Goal: Transaction & Acquisition: Purchase product/service

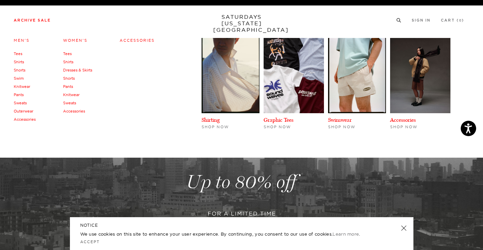
click at [45, 22] on link "Archive Sale" at bounding box center [32, 20] width 37 height 4
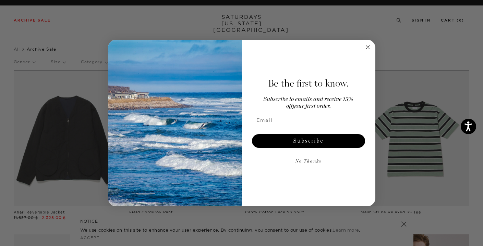
click at [368, 45] on circle "Close dialog" at bounding box center [367, 47] width 8 height 8
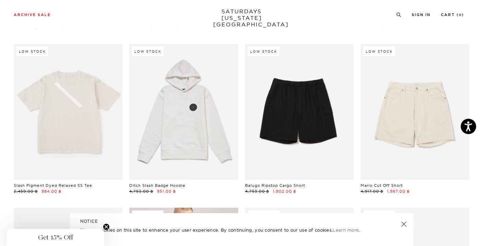
scroll to position [726, 0]
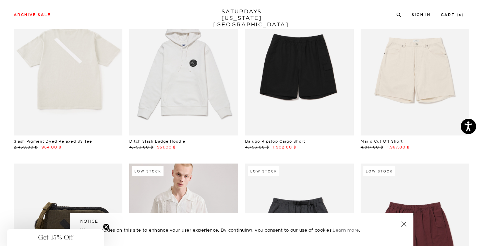
click at [402, 224] on link at bounding box center [403, 225] width 10 height 10
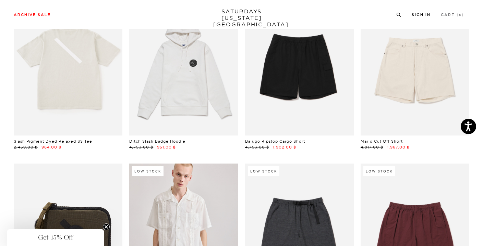
click at [422, 16] on link "Sign In" at bounding box center [420, 15] width 19 height 4
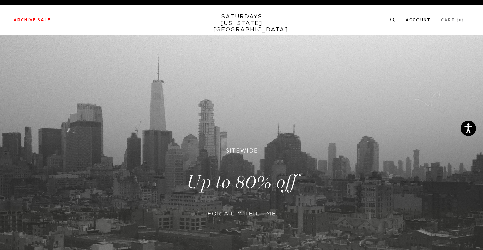
click at [411, 21] on link "Account" at bounding box center [417, 20] width 25 height 4
click at [419, 21] on link "Sign In" at bounding box center [420, 20] width 19 height 4
click at [415, 20] on link "Account" at bounding box center [417, 20] width 25 height 4
click at [418, 20] on link "Sign In" at bounding box center [420, 20] width 19 height 4
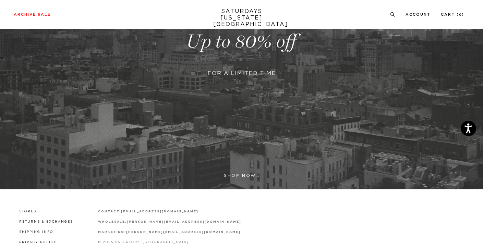
scroll to position [142, 0]
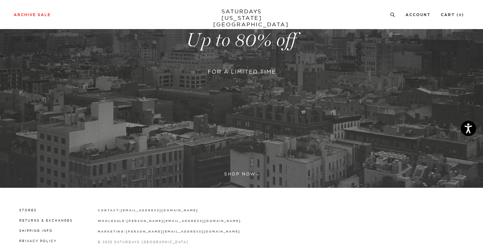
click at [236, 81] on link at bounding box center [241, 40] width 483 height 296
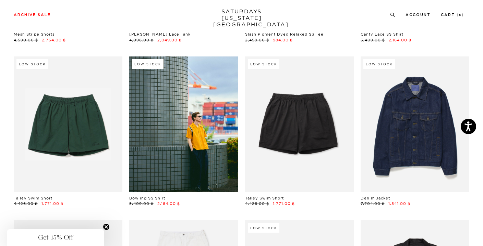
scroll to position [343, 0]
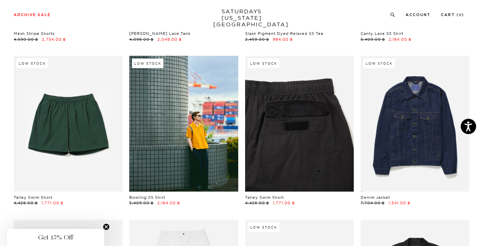
click at [307, 123] on link at bounding box center [299, 124] width 109 height 136
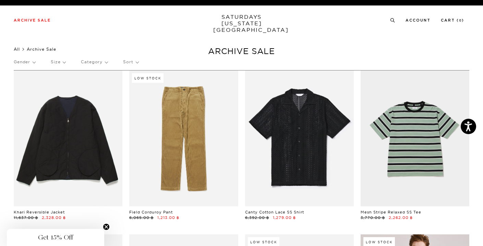
click at [19, 48] on link "All" at bounding box center [17, 49] width 6 height 5
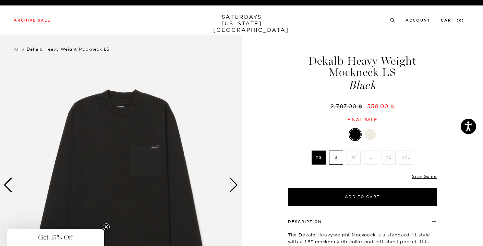
click at [370, 136] on div at bounding box center [369, 134] width 11 height 11
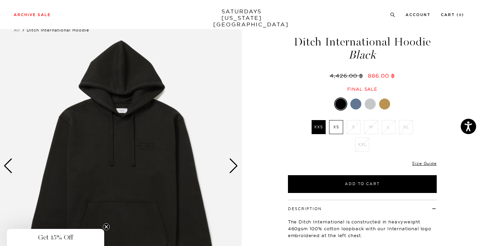
scroll to position [18, 0]
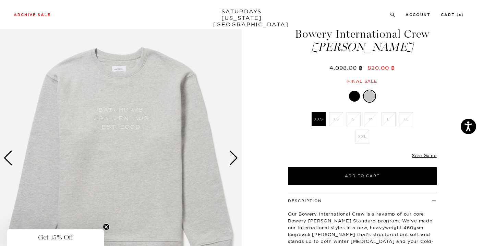
scroll to position [27, 0]
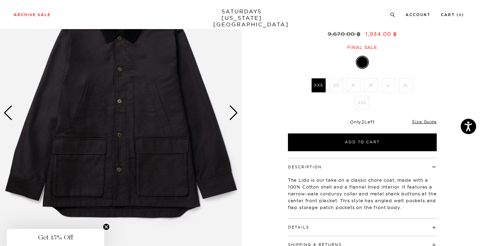
scroll to position [73, 0]
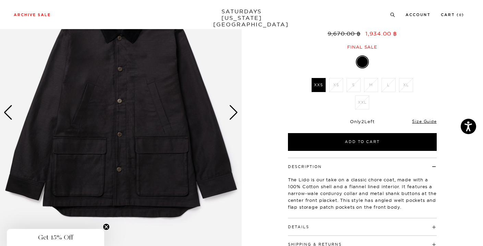
click at [231, 113] on div "Next slide" at bounding box center [233, 112] width 9 height 15
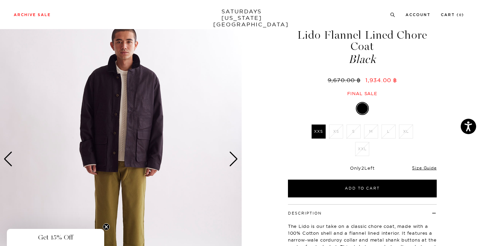
scroll to position [0, 0]
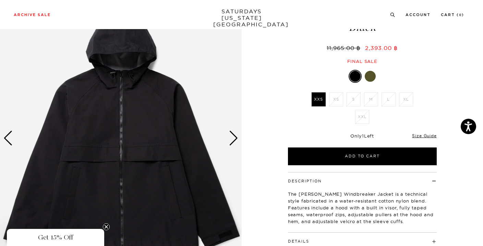
scroll to position [56, 0]
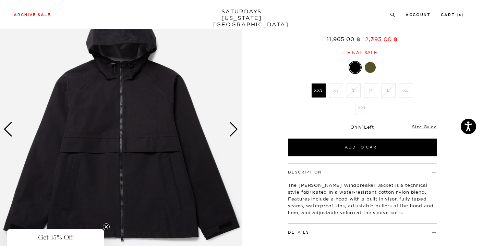
click at [230, 127] on div "Next slide" at bounding box center [233, 129] width 9 height 15
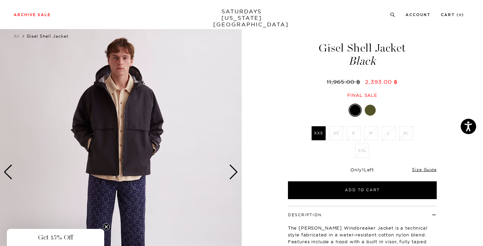
scroll to position [3, 0]
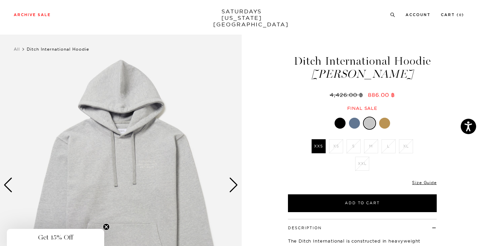
scroll to position [96, 0]
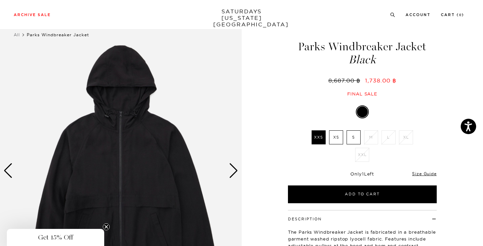
scroll to position [8, 0]
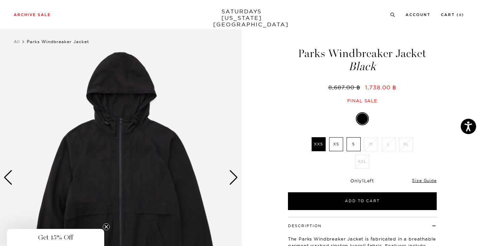
click at [227, 175] on img at bounding box center [120, 178] width 241 height 302
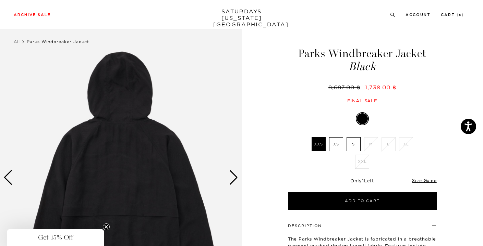
click at [227, 175] on img at bounding box center [120, 178] width 241 height 302
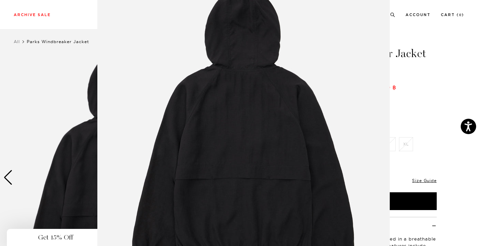
scroll to position [40, 0]
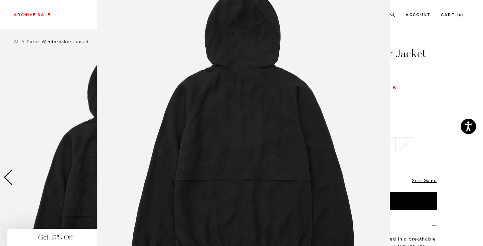
click at [426, 95] on figure at bounding box center [241, 123] width 483 height 246
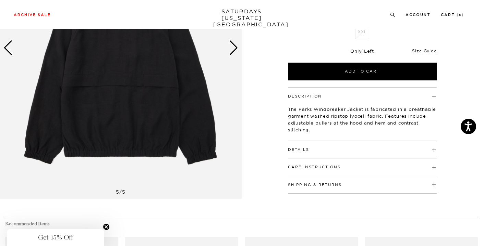
scroll to position [0, 0]
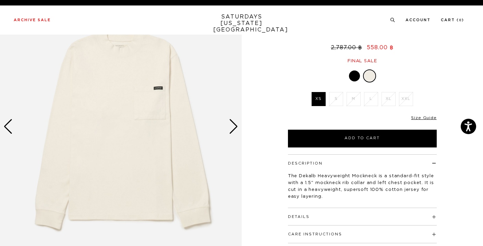
scroll to position [0, 0]
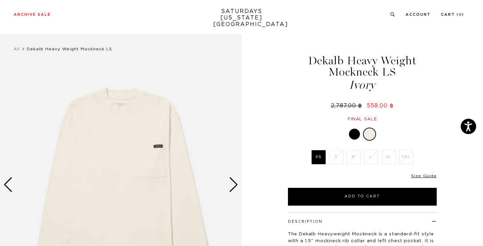
click at [357, 136] on div at bounding box center [354, 134] width 11 height 11
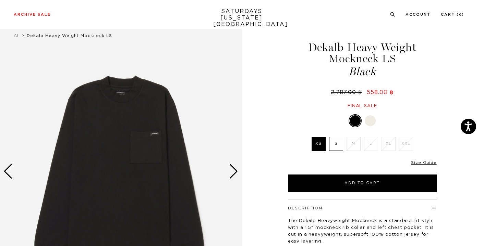
scroll to position [14, 0]
